Goal: Obtain resource: Download file/media

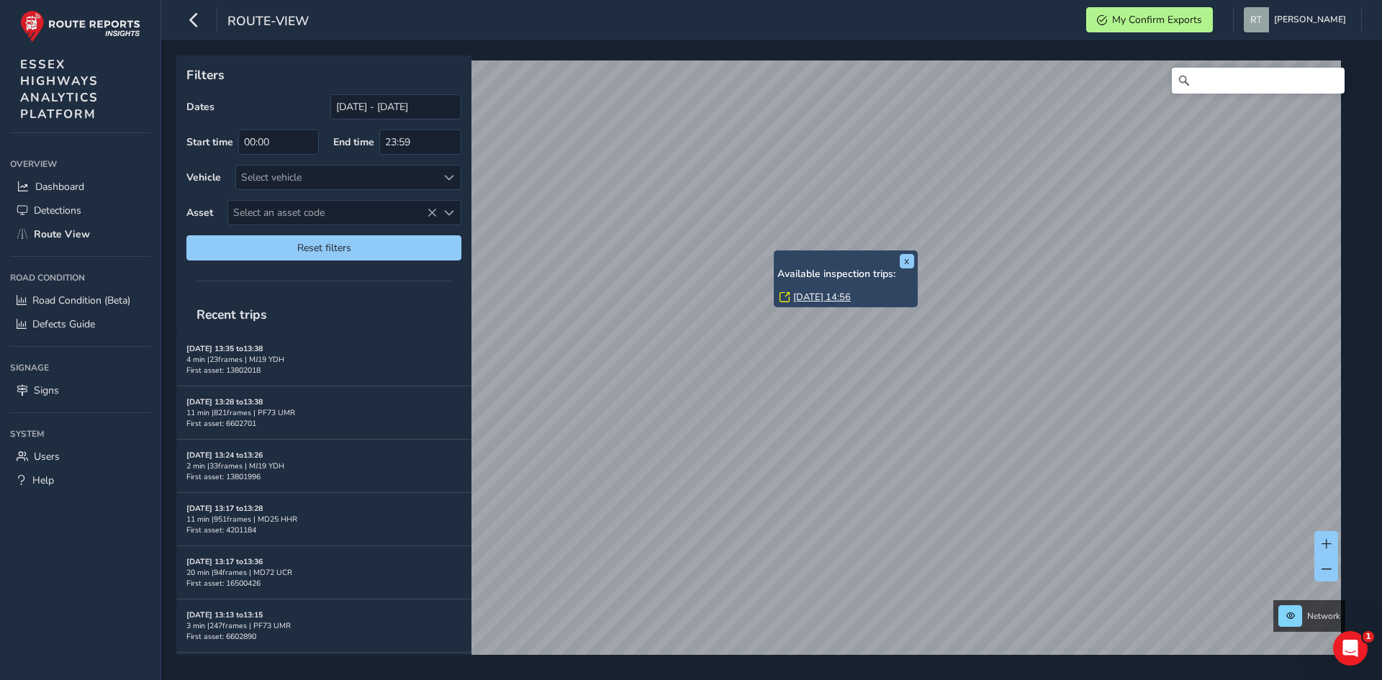
click at [816, 294] on link "[DATE] 14:56" at bounding box center [822, 297] width 58 height 13
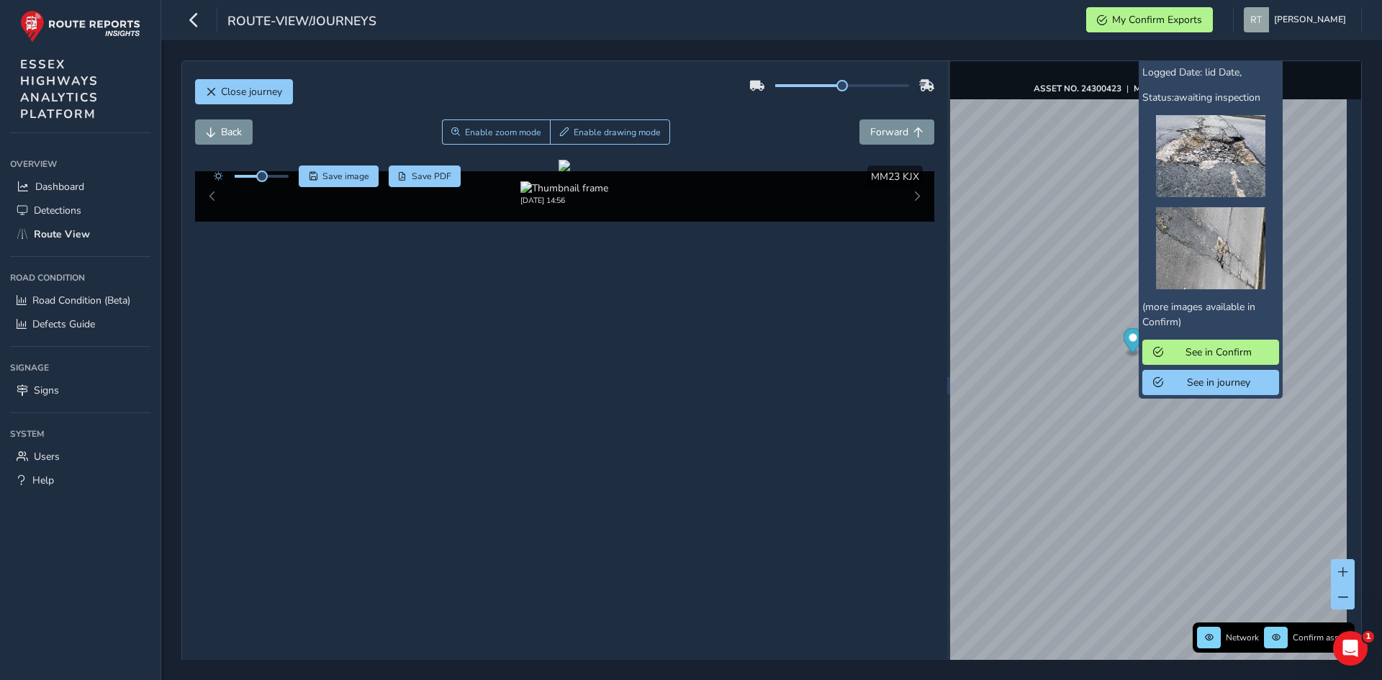
click at [1123, 335] on icon "Map marker" at bounding box center [1132, 340] width 19 height 25
click at [1211, 245] on img at bounding box center [1210, 248] width 109 height 82
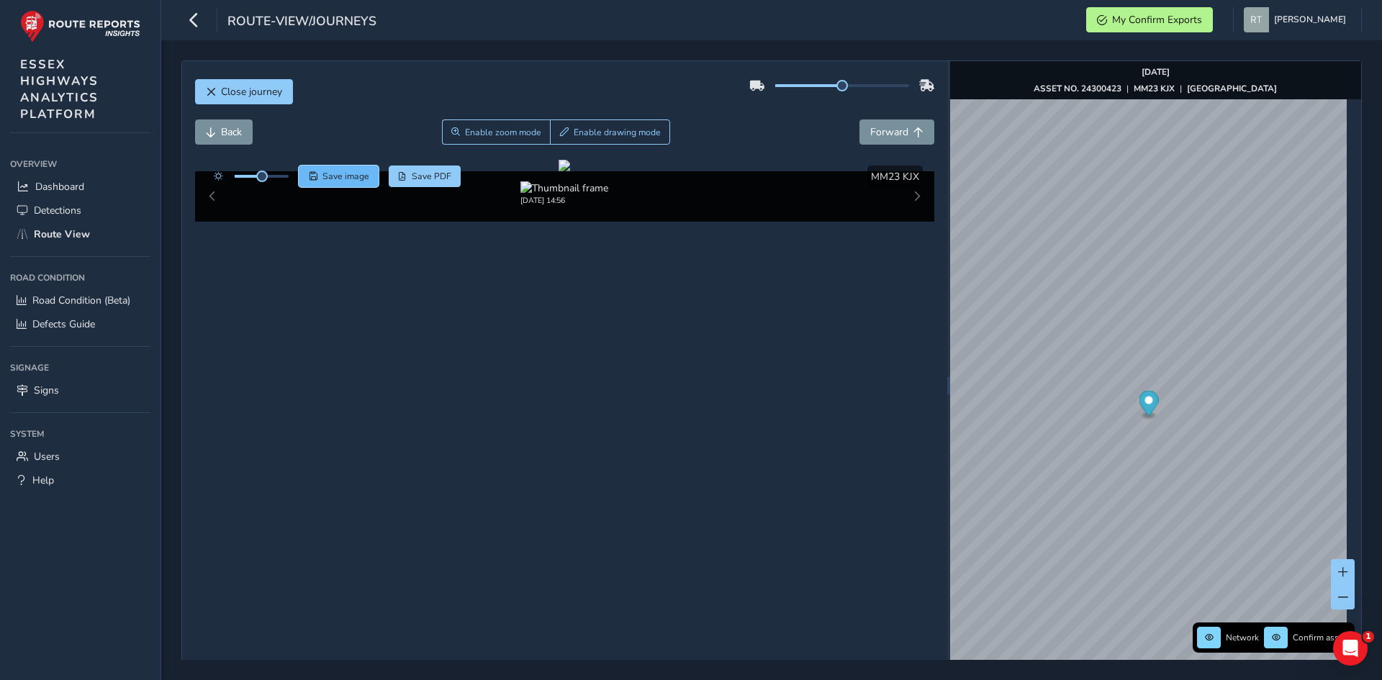
click at [338, 172] on span "Save image" at bounding box center [345, 177] width 47 height 12
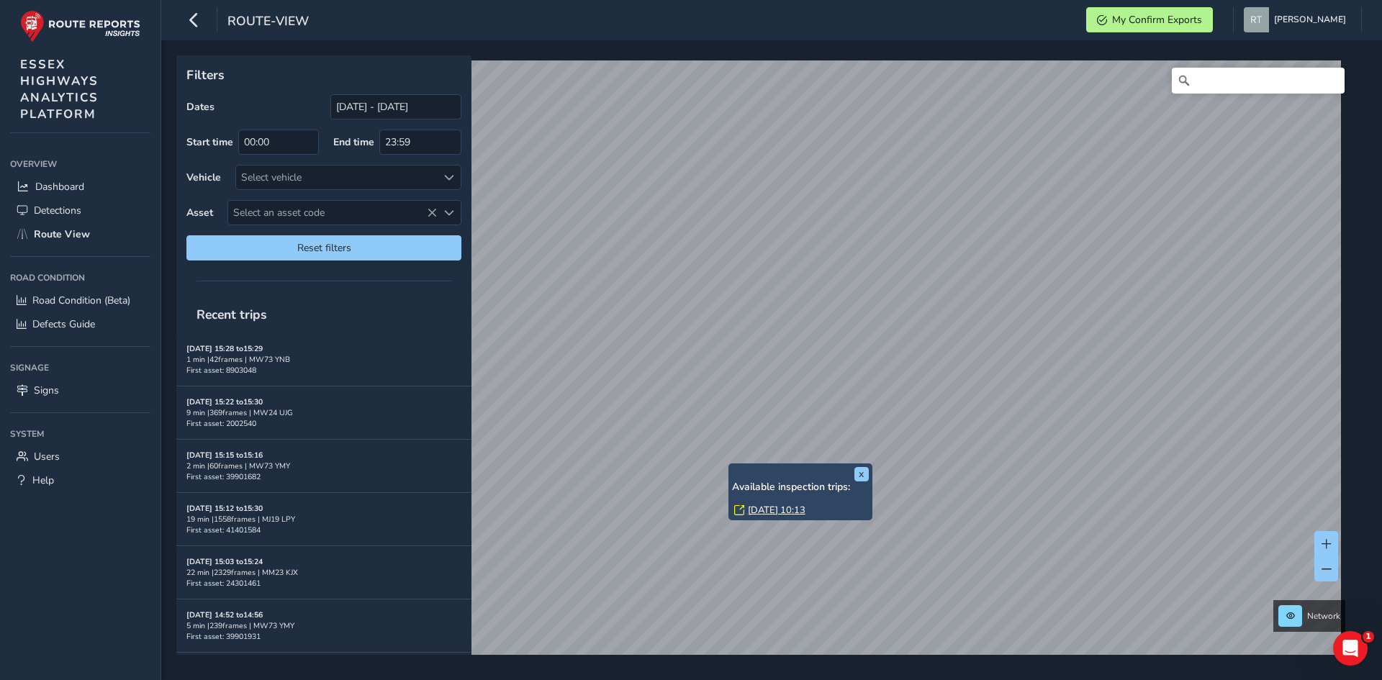
click at [778, 510] on link "Thu, 21 Aug, 10:13" at bounding box center [777, 510] width 58 height 13
